Goal: Navigation & Orientation: Find specific page/section

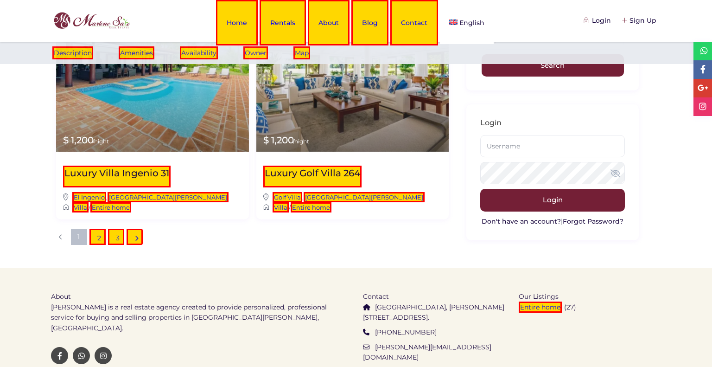
scroll to position [1049, 0]
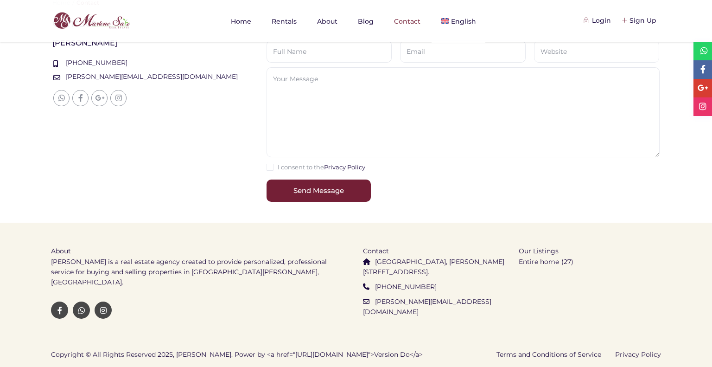
scroll to position [334, 0]
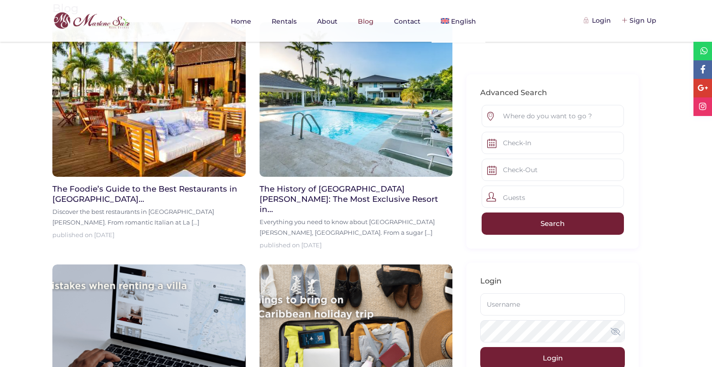
scroll to position [256, 0]
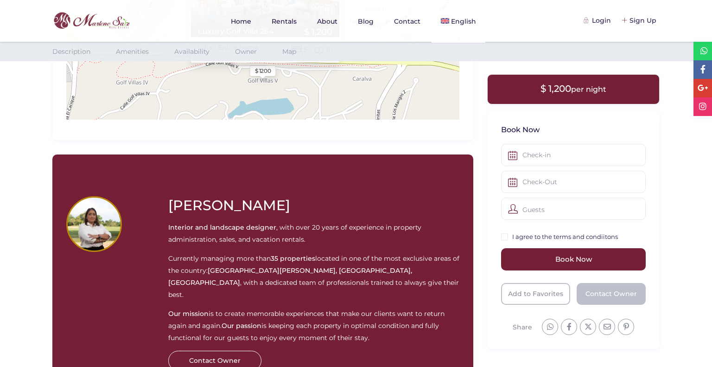
scroll to position [1463, 0]
